Goal: Complete application form

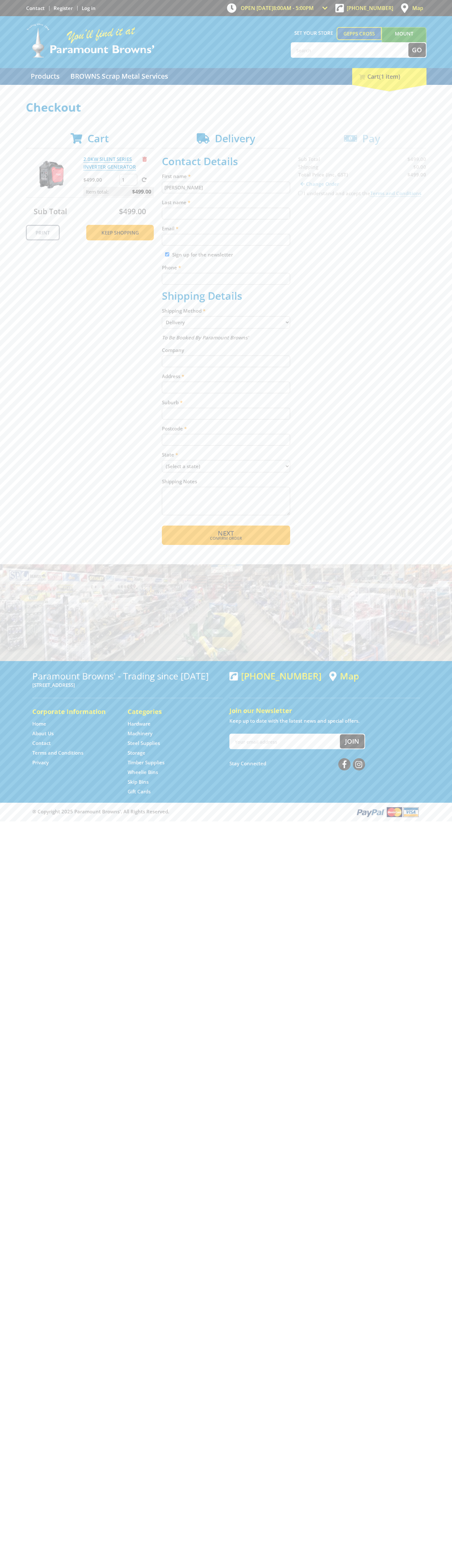
type input "[PERSON_NAME]"
type input "[EMAIL_ADDRESS][DOMAIN_NAME]"
type input "0293744000"
type input "[PERSON_NAME]"
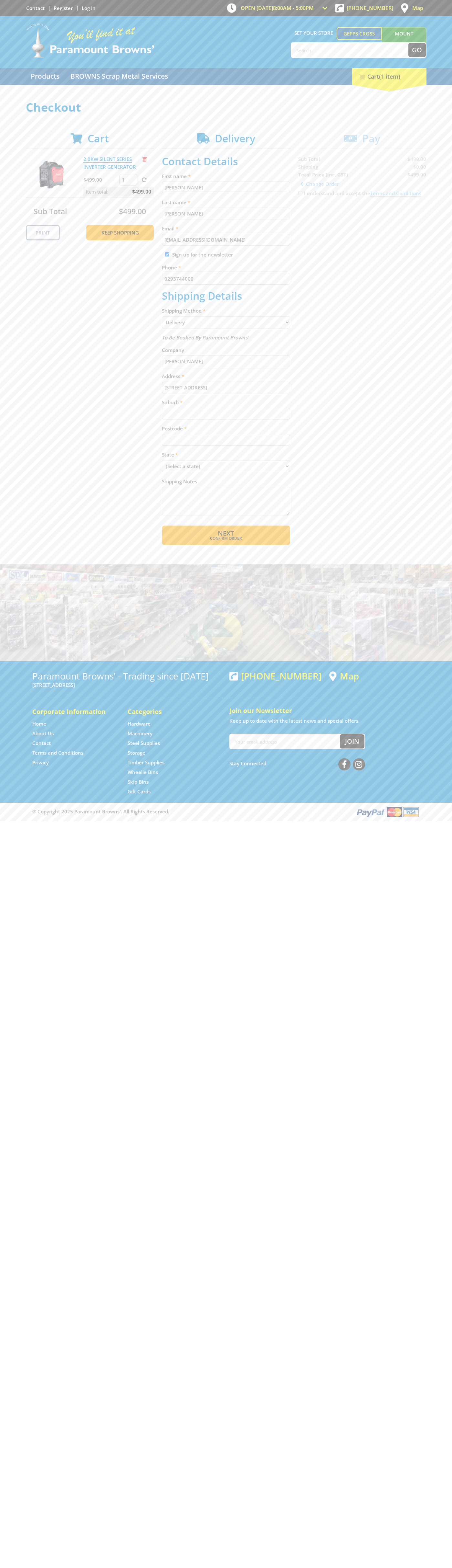
type input "[STREET_ADDRESS]"
type input "gepps cross"
type input "5094"
select select "SA"
select select "Pickup"
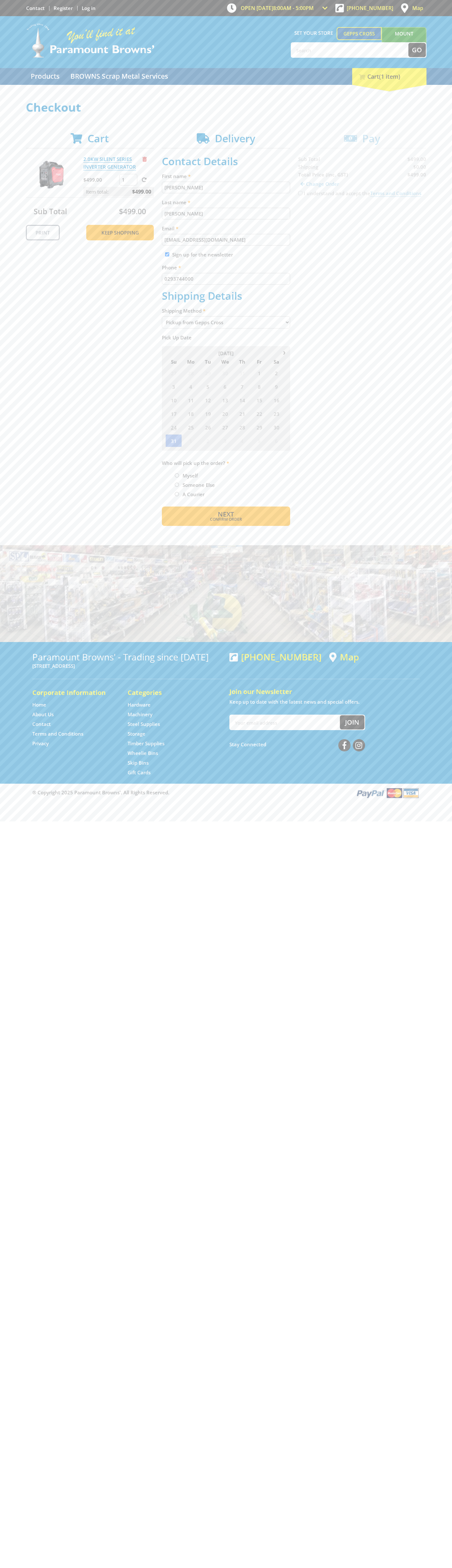
click at [225, 514] on span "Next" at bounding box center [225, 514] width 16 height 9
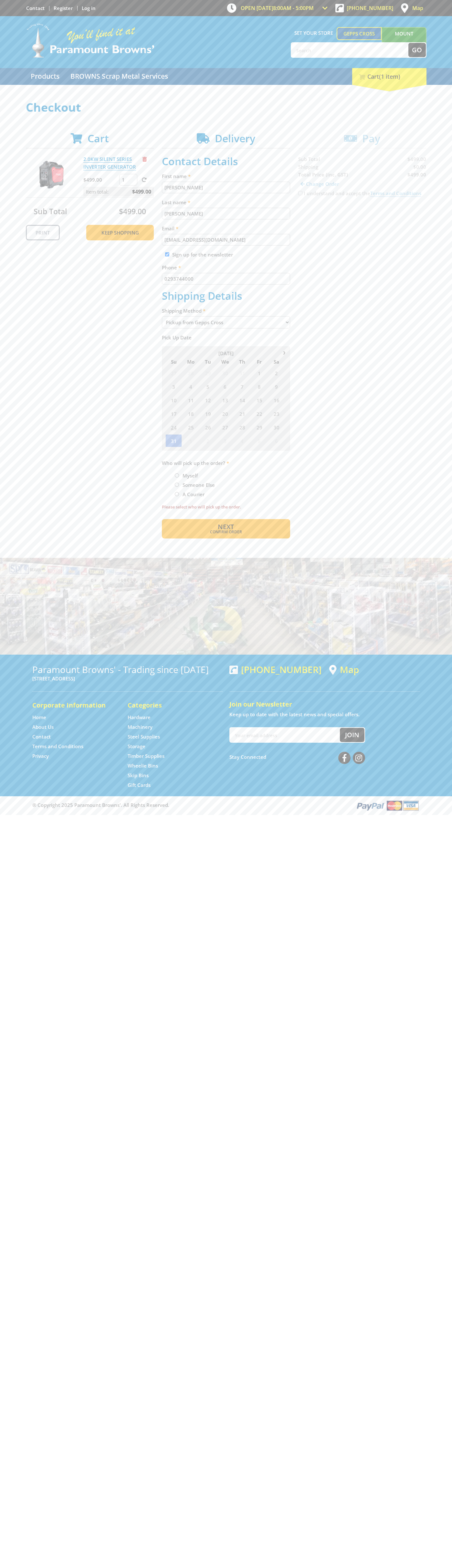
type input "[PERSON_NAME]"
click at [225, 527] on span "Next" at bounding box center [225, 527] width 16 height 9
